Goal: Task Accomplishment & Management: Manage account settings

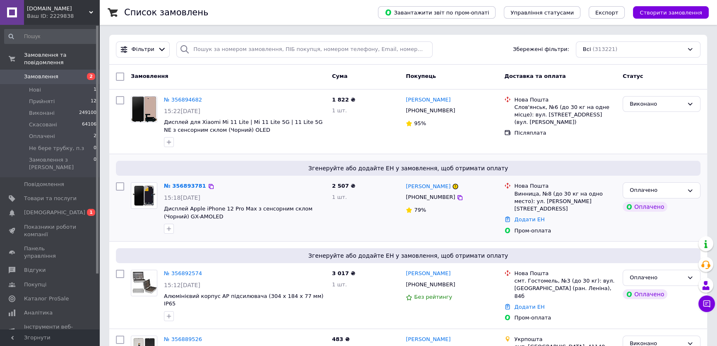
scroll to position [37, 0]
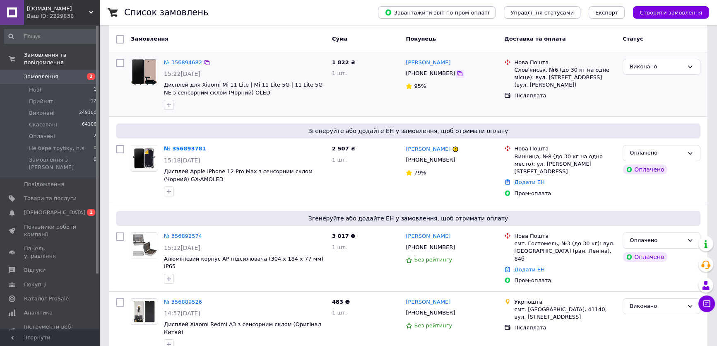
click at [456, 73] on div at bounding box center [460, 74] width 8 height 8
click at [456, 71] on icon at bounding box center [459, 73] width 7 height 7
click at [645, 153] on div "Оплачено" at bounding box center [656, 153] width 54 height 9
click at [653, 168] on li "Прийнято" at bounding box center [661, 170] width 77 height 15
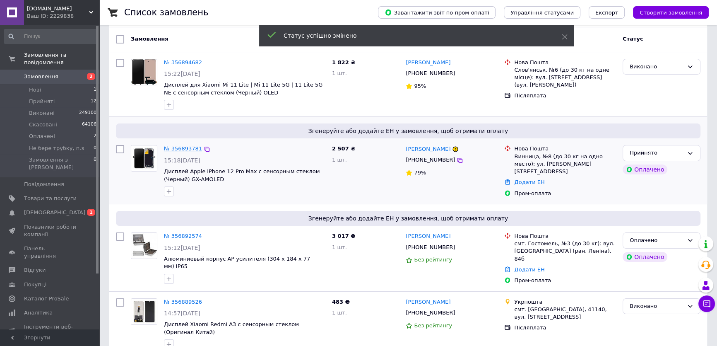
click at [179, 146] on link "№ 356893781" at bounding box center [183, 148] width 38 height 6
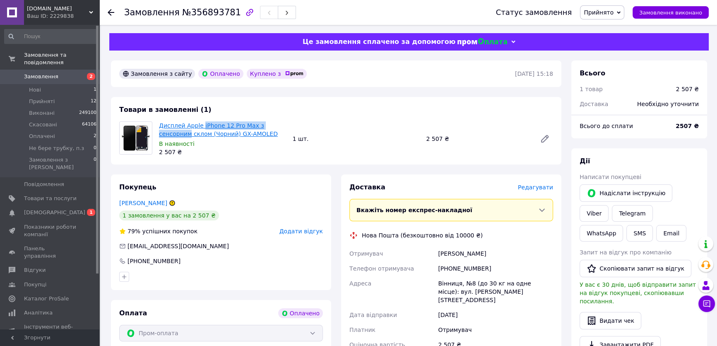
drag, startPoint x: 286, startPoint y: 127, endPoint x: 202, endPoint y: 124, distance: 84.1
click at [199, 125] on div "Дисплей Apple iPhone 12 Pro Max з сенсорним склом (Чорний) GX-AMOLED В наявност…" at bounding box center [223, 139] width 134 height 38
copy link "iPhone 12 Pro Max з сенсорним"
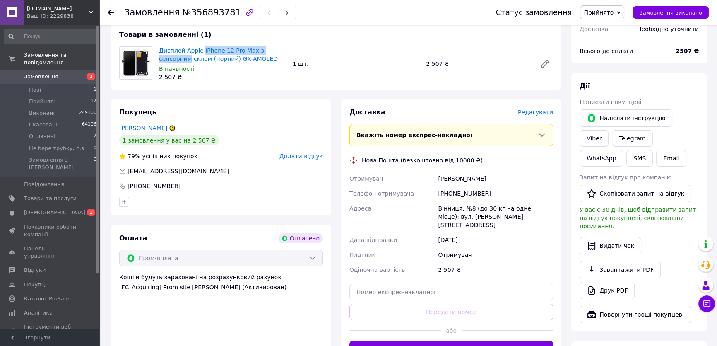
scroll to position [113, 0]
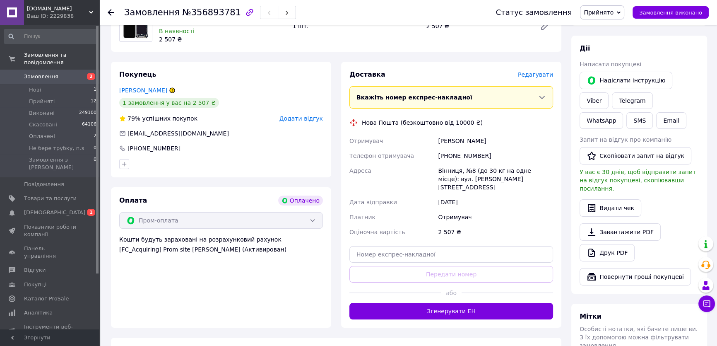
drag, startPoint x: 485, startPoint y: 142, endPoint x: 434, endPoint y: 142, distance: 50.9
click at [434, 142] on div "Отримувач Зенченко Денис Телефон отримувача +380982527166 Адреса Вінниця, №8 (д…" at bounding box center [451, 186] width 207 height 106
copy div "Отримувач Зенченко Денис"
drag, startPoint x: 480, startPoint y: 154, endPoint x: 447, endPoint y: 156, distance: 33.1
click at [447, 156] on div "[PHONE_NUMBER]" at bounding box center [495, 155] width 118 height 15
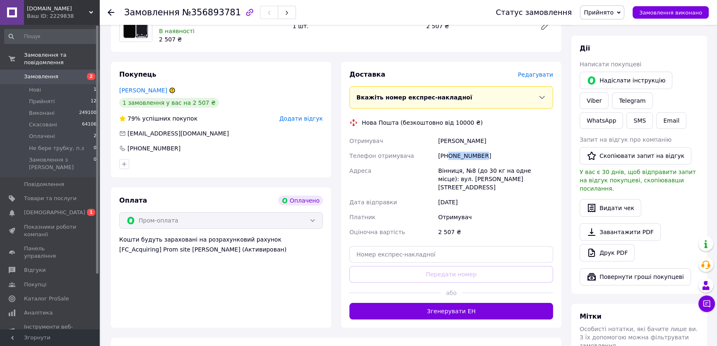
copy div "0982527166"
click at [444, 171] on div "Вінниця, №8 (до 30 кг на одне місце): вул. Григорія Сковороди, 10" at bounding box center [495, 178] width 118 height 31
copy div "Вінниця"
click at [468, 169] on div "Вінниця, №8 (до 30 кг на одне місце): вул. Григорія Сковороди, 10" at bounding box center [495, 178] width 118 height 31
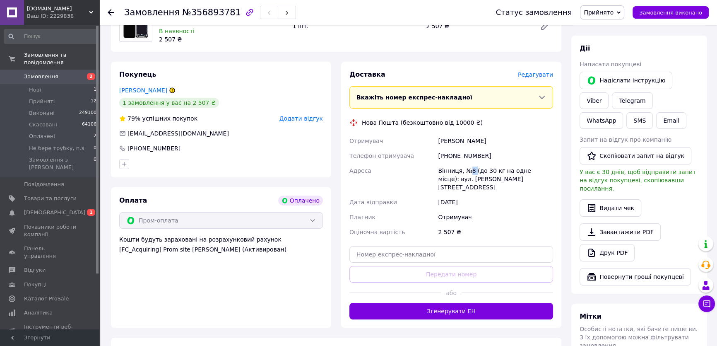
click at [468, 169] on div "Вінниця, №8 (до 30 кг на одне місце): вул. Григорія Сковороди, 10" at bounding box center [495, 178] width 118 height 31
copy div "8"
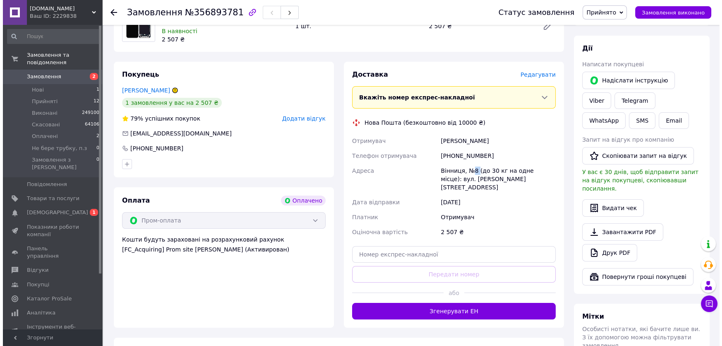
scroll to position [0, 0]
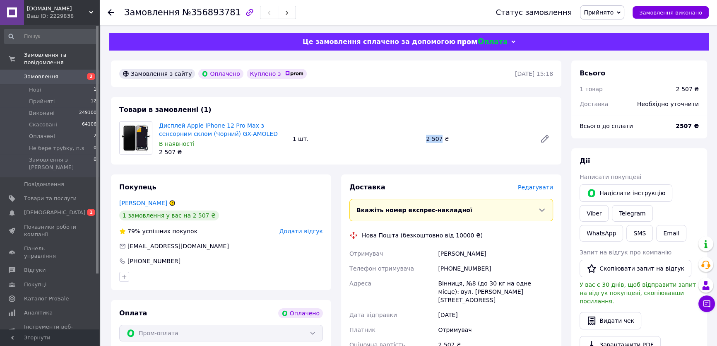
drag, startPoint x: 420, startPoint y: 141, endPoint x: 439, endPoint y: 140, distance: 19.1
click at [439, 140] on div "Дисплей Apple iPhone 12 Pro Max з сенсорним склом (Чорний) GX-AMOLED В наявност…" at bounding box center [356, 139] width 401 height 38
copy div "1 шт. 2 507"
click at [545, 190] on span "Редагувати" at bounding box center [535, 187] width 35 height 7
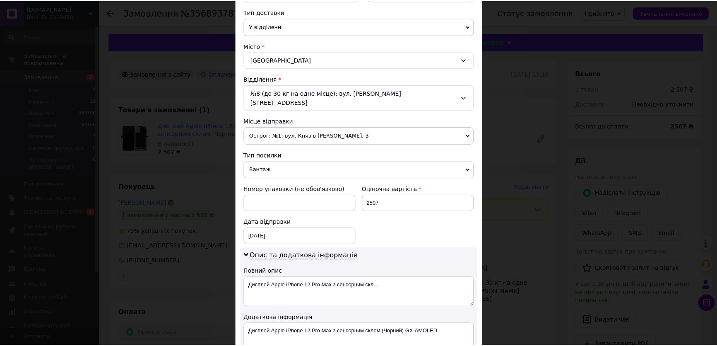
scroll to position [295, 0]
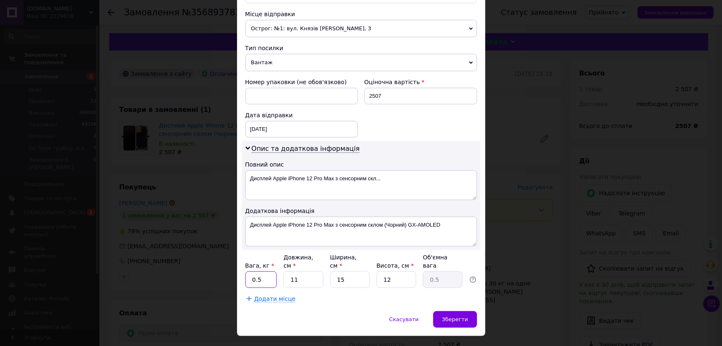
click at [264, 271] on input "0.5" at bounding box center [261, 279] width 32 height 17
type input "0.1"
click at [466, 316] on span "Зберегти" at bounding box center [455, 319] width 26 height 6
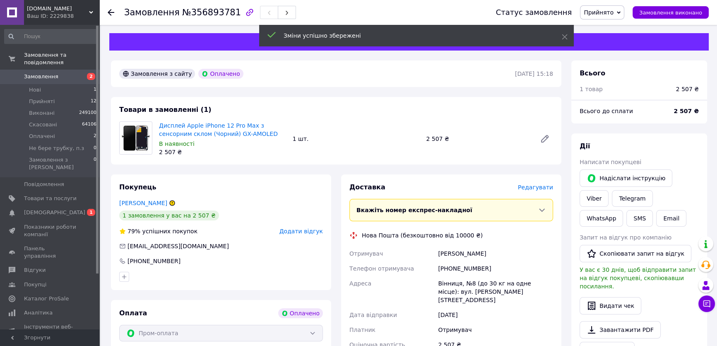
scroll to position [188, 0]
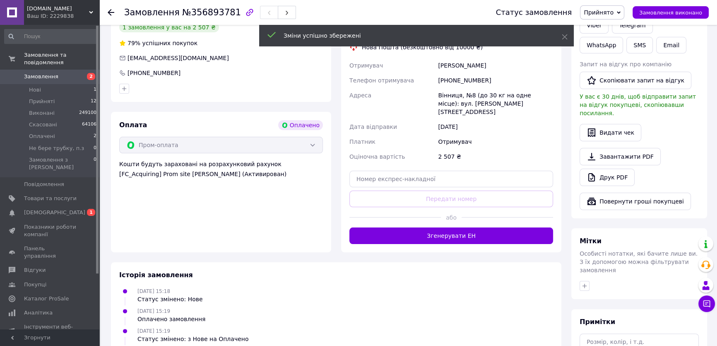
click at [479, 227] on button "Згенерувати ЕН" at bounding box center [451, 235] width 204 height 17
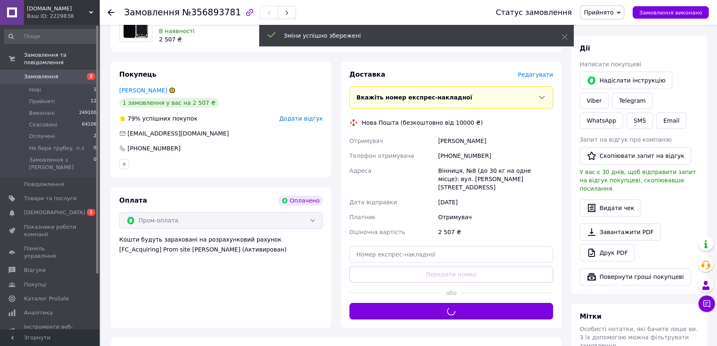
scroll to position [75, 0]
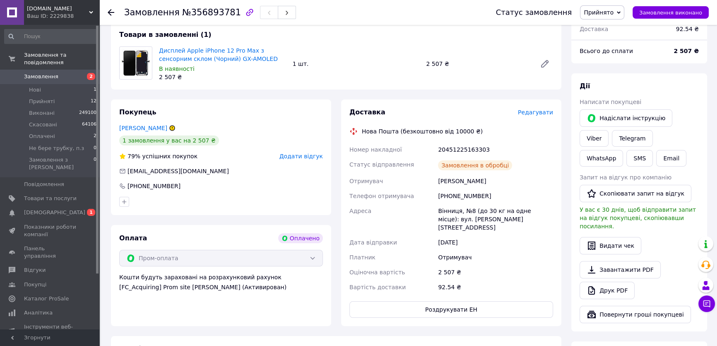
click at [461, 146] on div "20451225163303" at bounding box center [495, 149] width 118 height 15
copy div "20451225163303"
click at [611, 10] on span "Прийнято" at bounding box center [598, 12] width 30 height 7
click at [619, 29] on li "Виконано" at bounding box center [611, 29] width 63 height 12
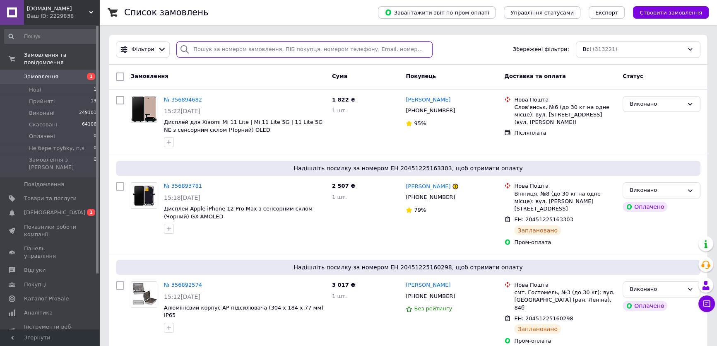
click at [233, 52] on input "search" at bounding box center [304, 49] width 256 height 16
paste input "[PHONE_NUMBER]"
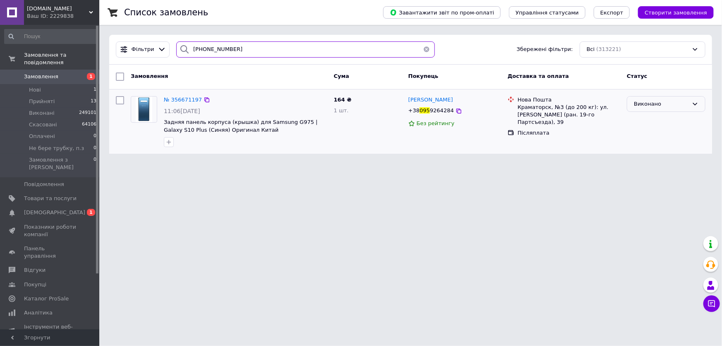
type input "095 926-42-84"
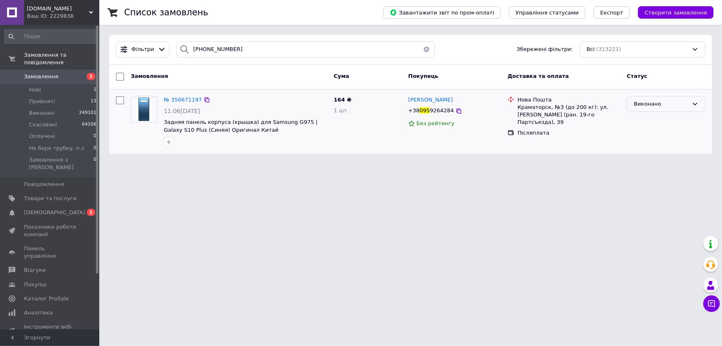
click at [652, 104] on div "Виконано" at bounding box center [661, 104] width 55 height 9
click at [653, 136] on li "Скасовано" at bounding box center [666, 136] width 78 height 15
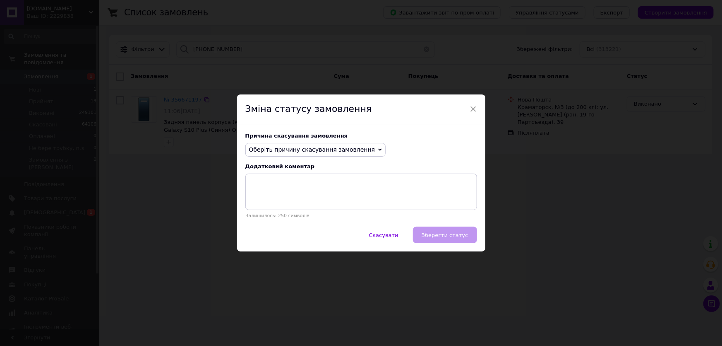
click at [339, 149] on span "Оберіть причину скасування замовлення" at bounding box center [312, 149] width 126 height 7
click at [284, 201] on li "На прохання покупця" at bounding box center [316, 201] width 140 height 12
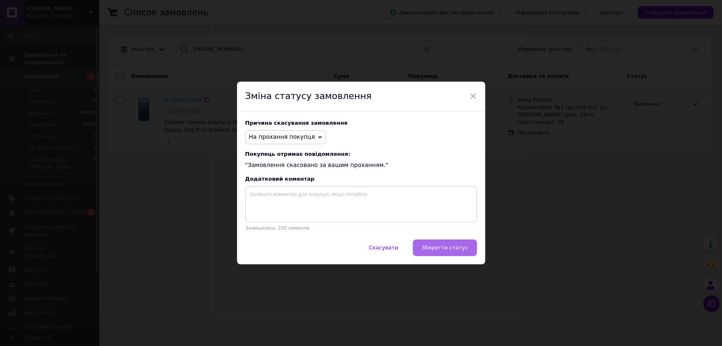
drag, startPoint x: 462, startPoint y: 250, endPoint x: 456, endPoint y: 249, distance: 6.8
click at [462, 250] on span "Зберегти статус" at bounding box center [445, 247] width 47 height 6
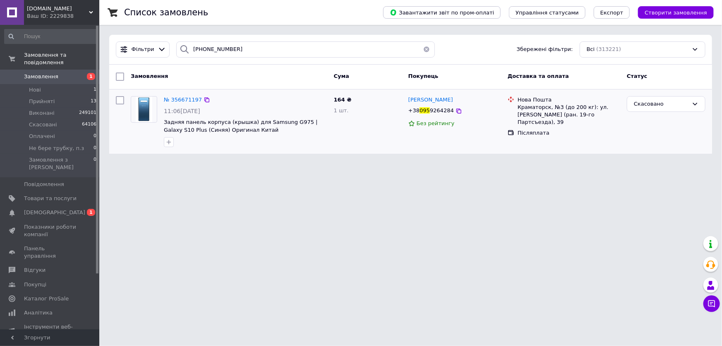
click at [423, 48] on button "button" at bounding box center [426, 49] width 17 height 16
